Goal: Obtain resource: Obtain resource

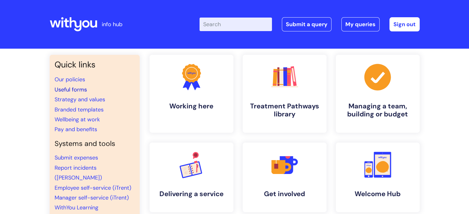
click at [67, 88] on link "Useful forms" at bounding box center [71, 89] width 32 height 7
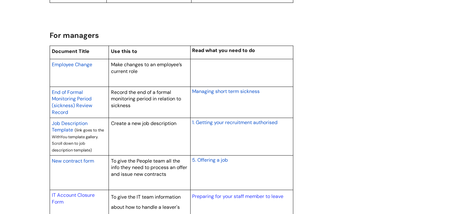
scroll to position [486, 0]
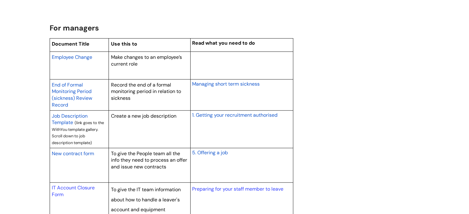
click at [68, 152] on span "New contract form" at bounding box center [73, 153] width 42 height 6
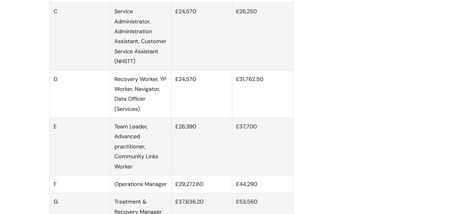
scroll to position [447, 0]
